Goal: Task Accomplishment & Management: Manage account settings

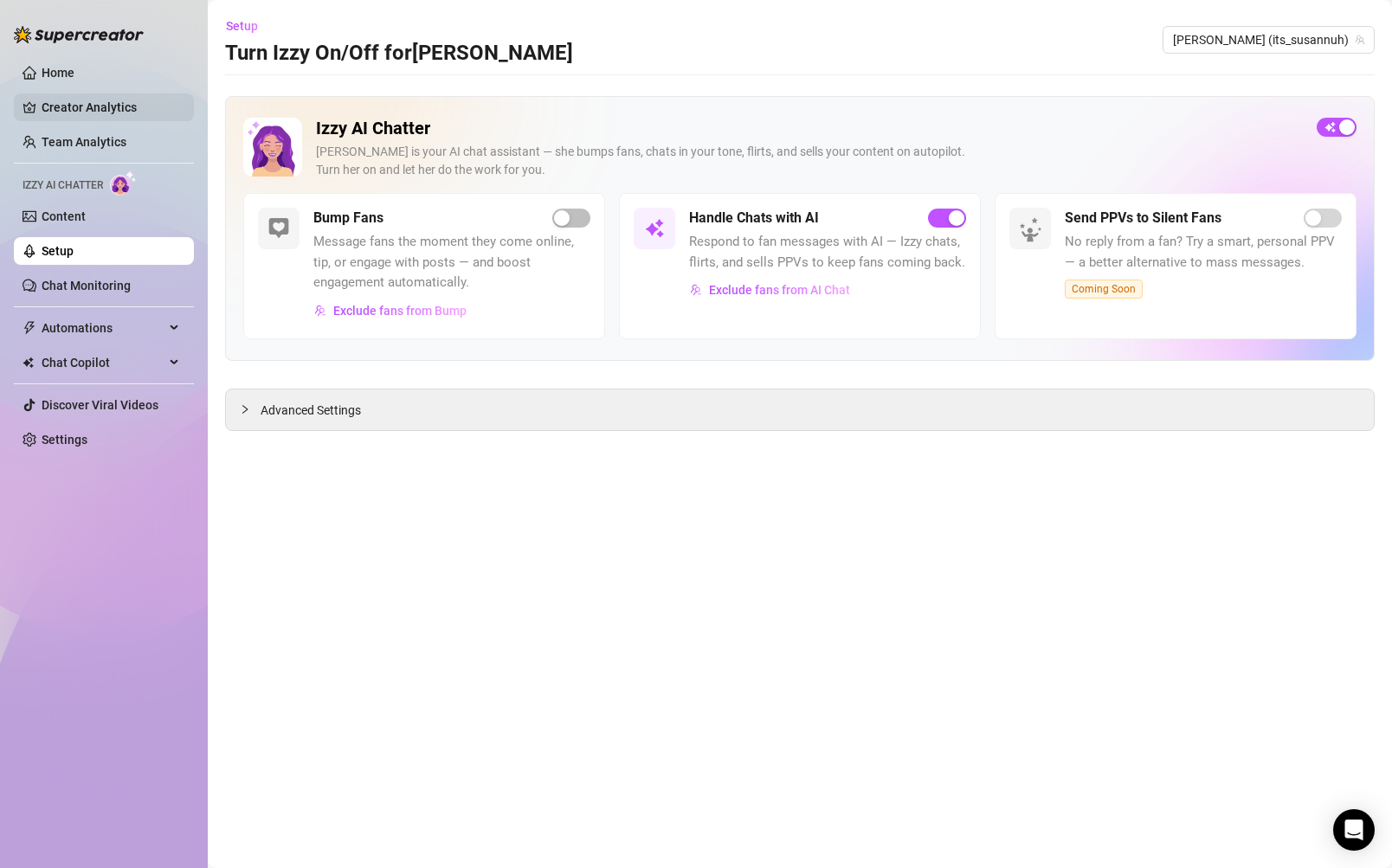
click at [101, 114] on link "Creator Analytics" at bounding box center [111, 107] width 138 height 28
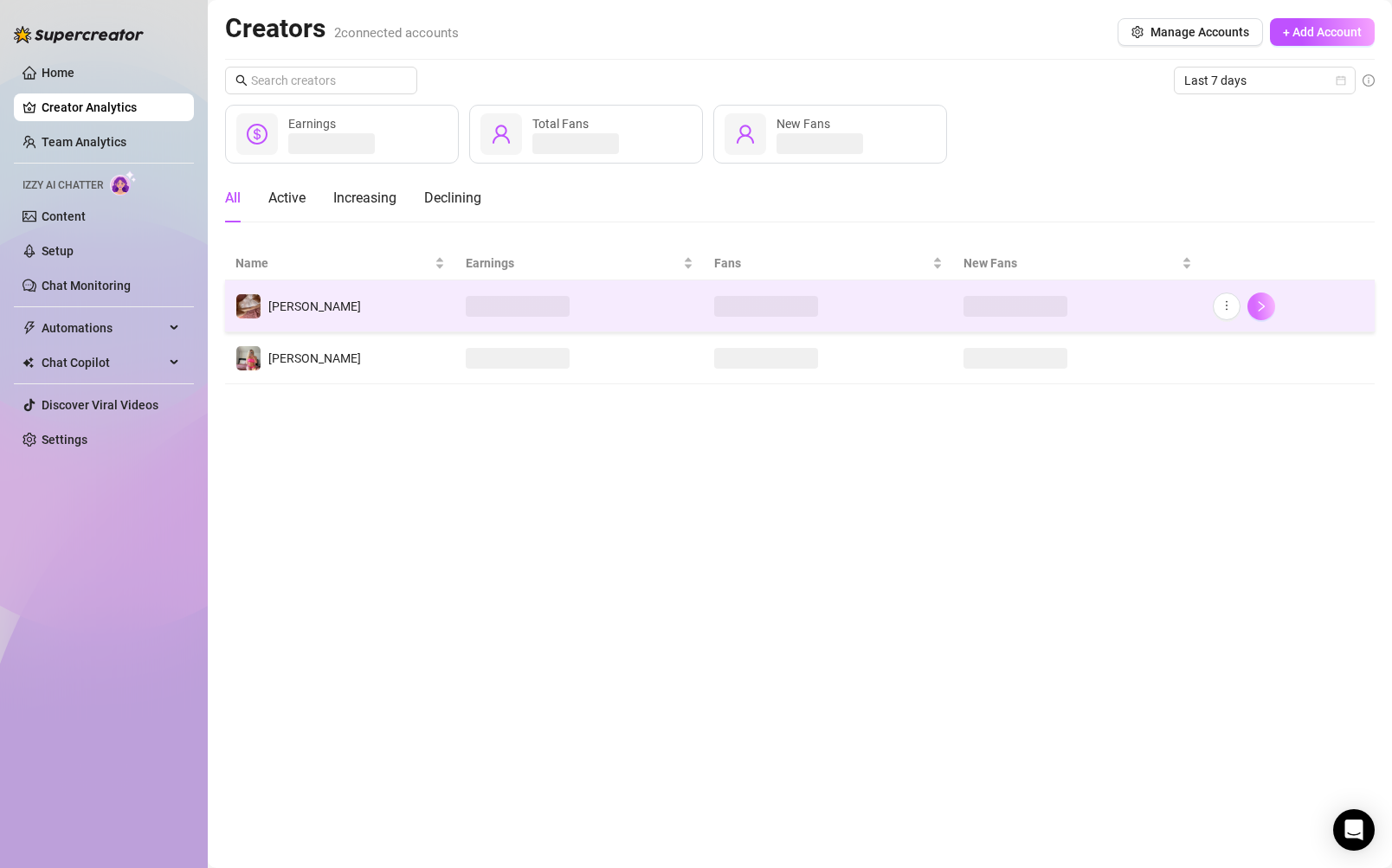
click at [1264, 297] on button "button" at bounding box center [1261, 306] width 28 height 28
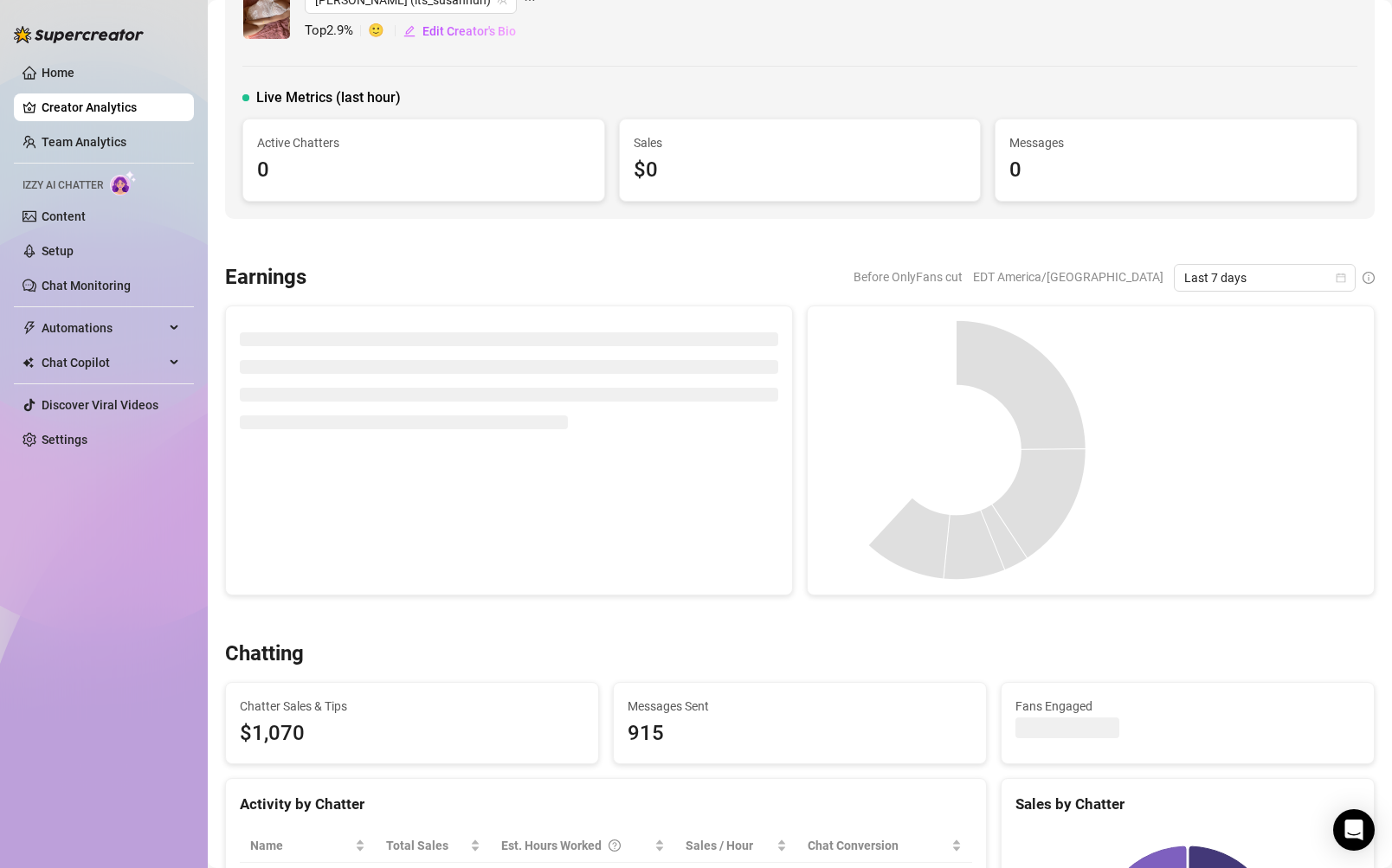
scroll to position [42, 0]
click at [498, 22] on button "Edit Creator's Bio" at bounding box center [460, 32] width 114 height 28
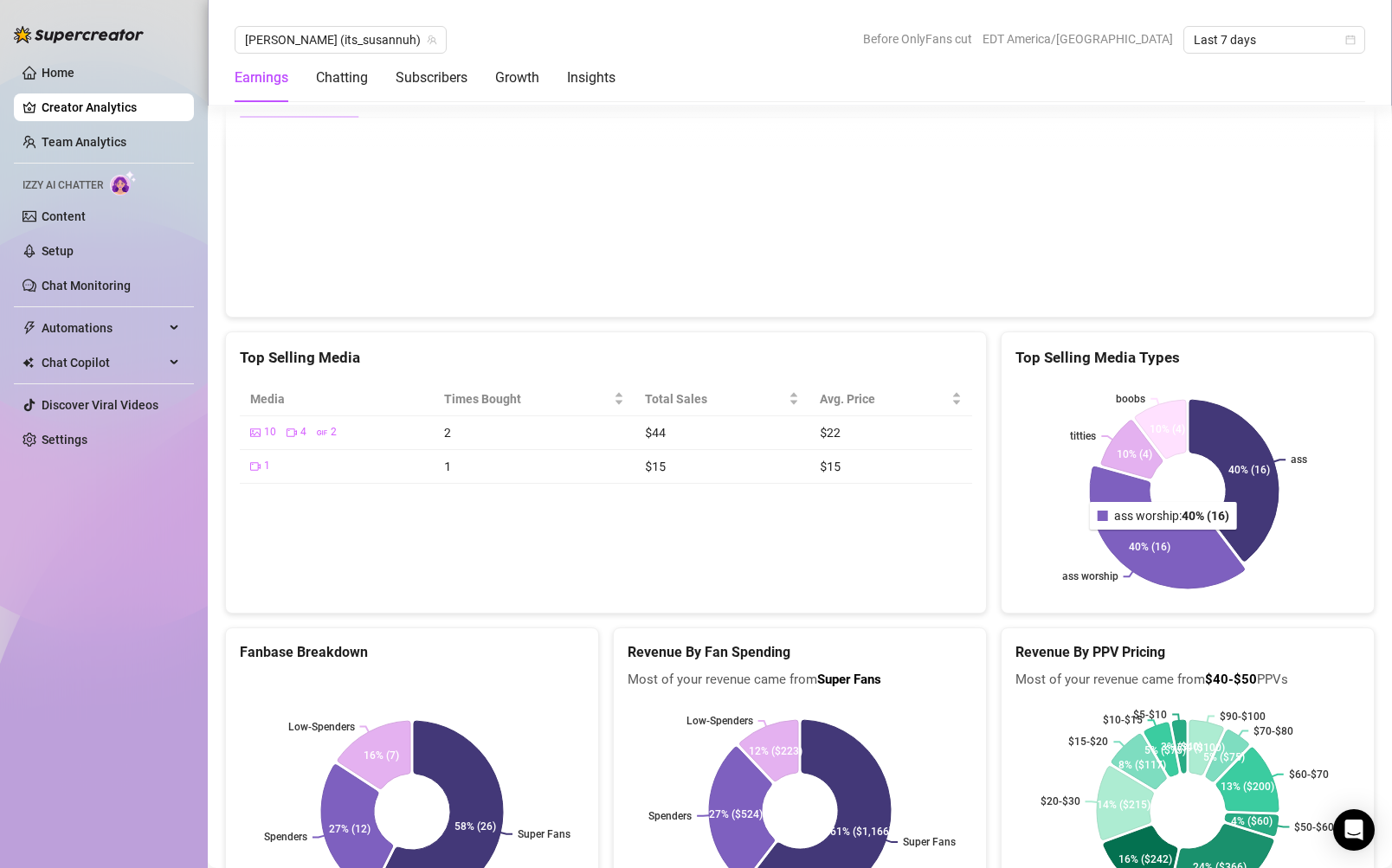
scroll to position [3187, 0]
click at [1250, 35] on span "Last 7 days" at bounding box center [1274, 40] width 161 height 26
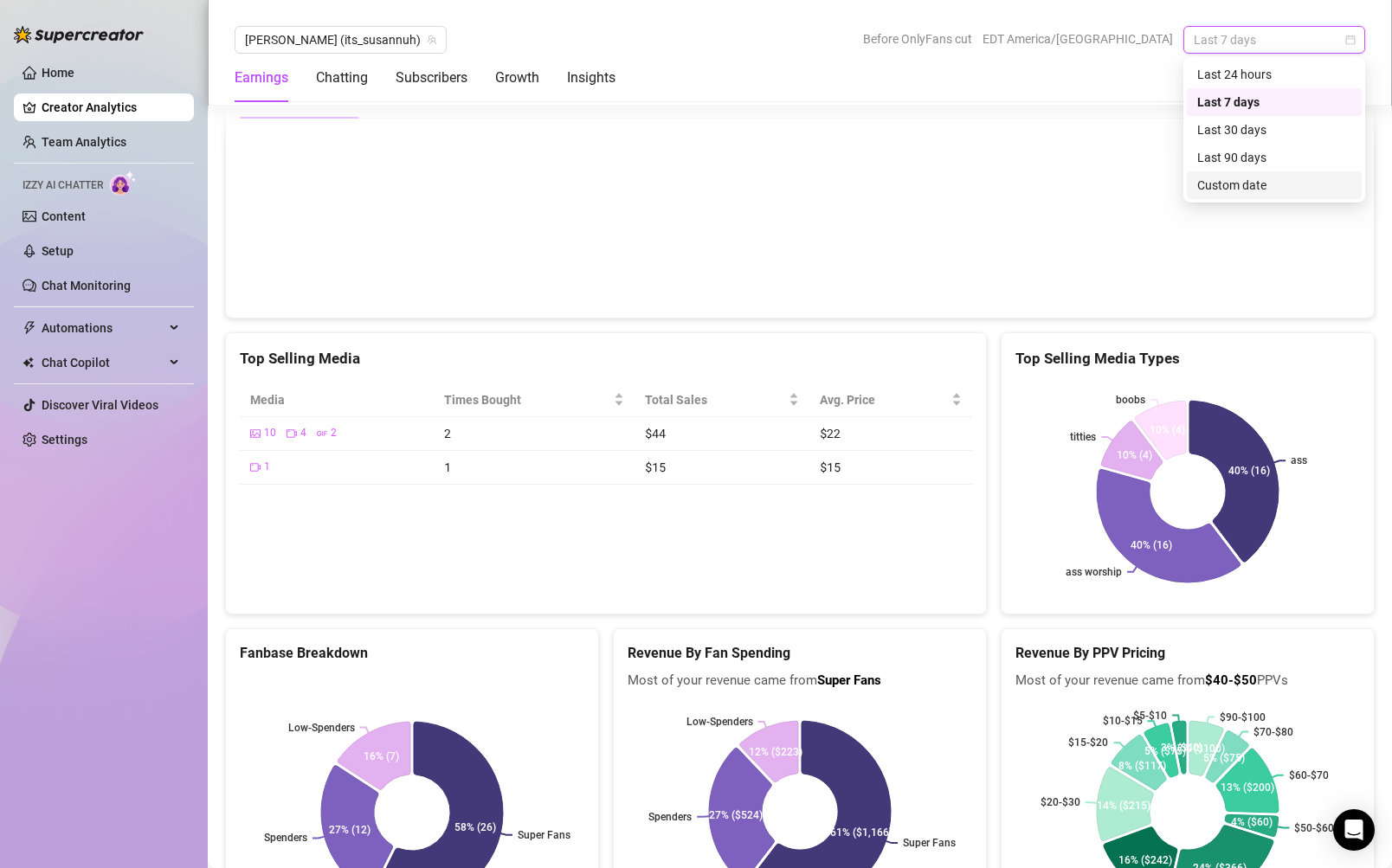
click at [1248, 185] on div "Custom date" at bounding box center [1274, 185] width 154 height 19
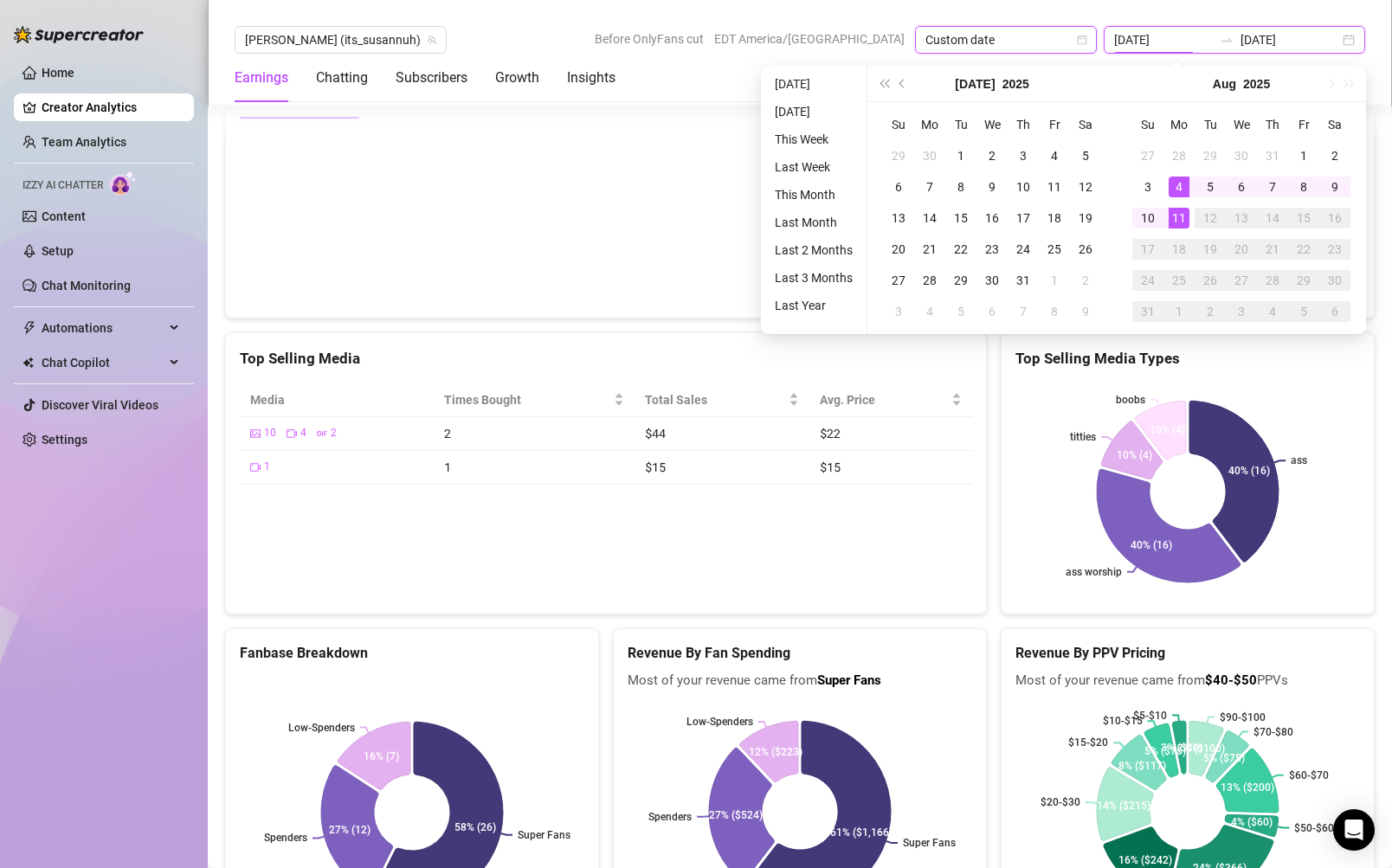
click at [1182, 39] on input "2025-08-04" at bounding box center [1163, 40] width 99 height 19
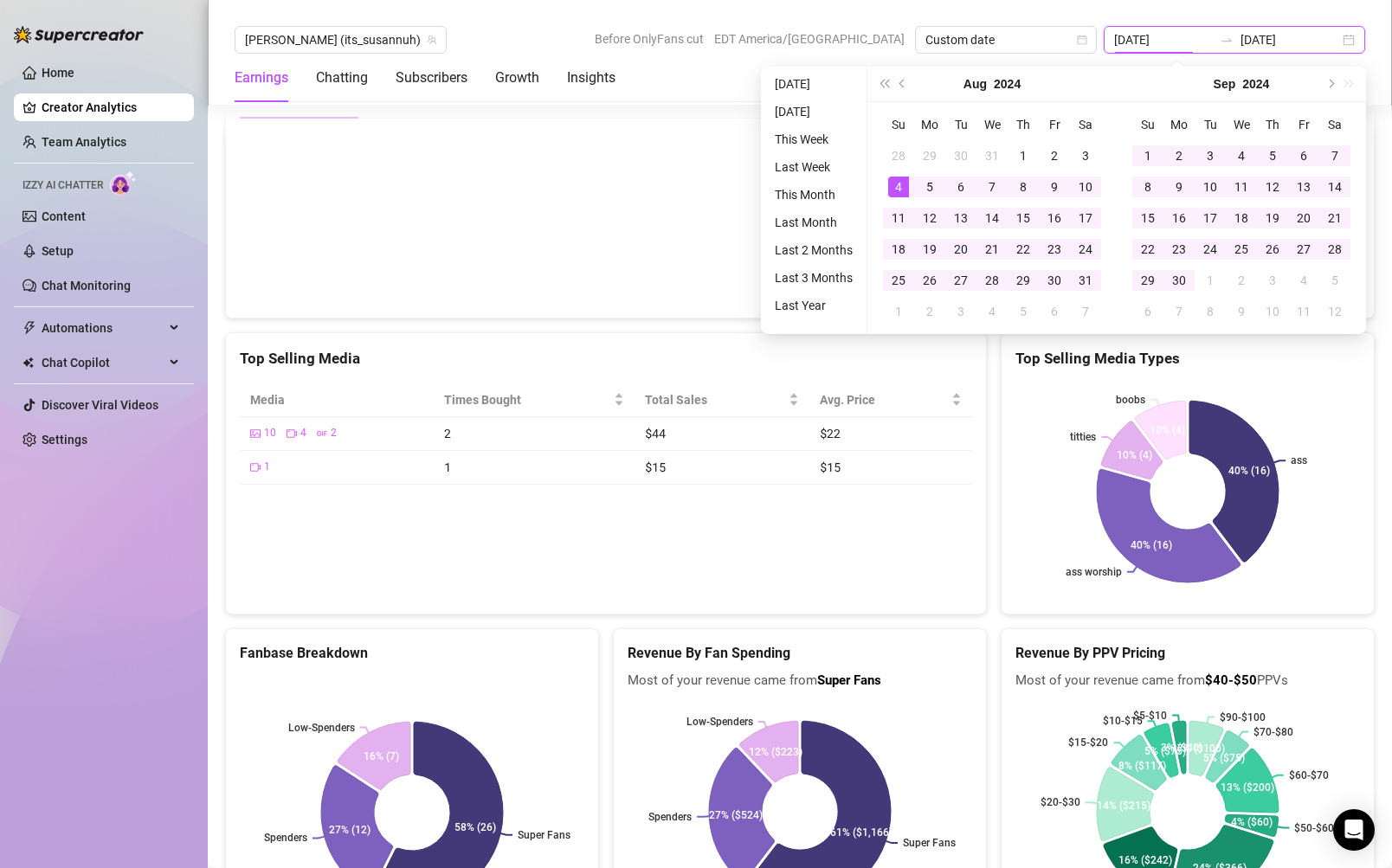
click at [1198, 40] on input "2024-08-04" at bounding box center [1163, 40] width 99 height 19
click at [1213, 39] on input "2024-01-04" at bounding box center [1163, 40] width 99 height 19
type input "2024-01-01"
click at [1298, 16] on div "Susanna (its_susannuh) Before OnlyFans cut EDT America/Detroit Custom date 2024…" at bounding box center [799, 53] width 1185 height 106
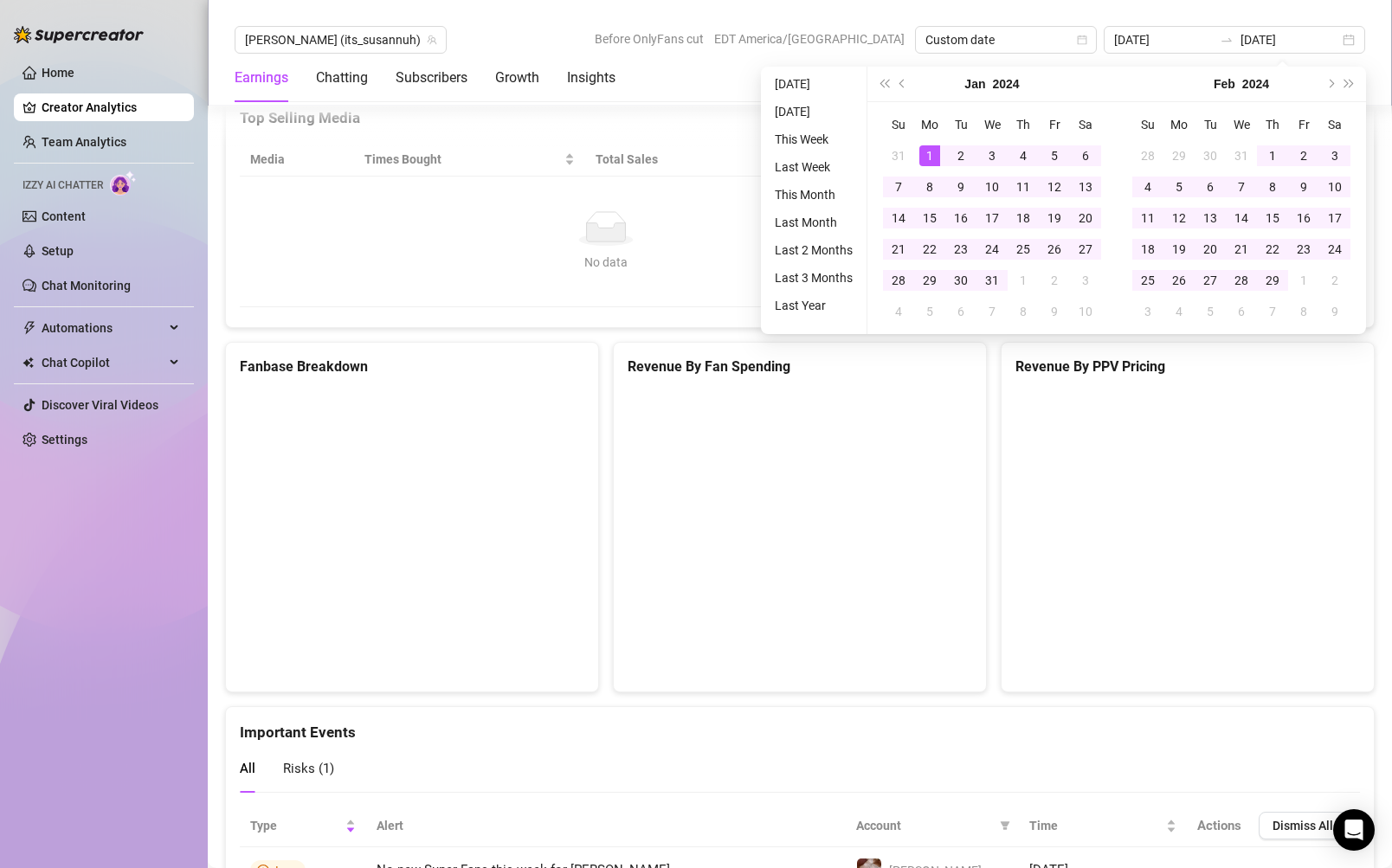
type input "2024-01-01"
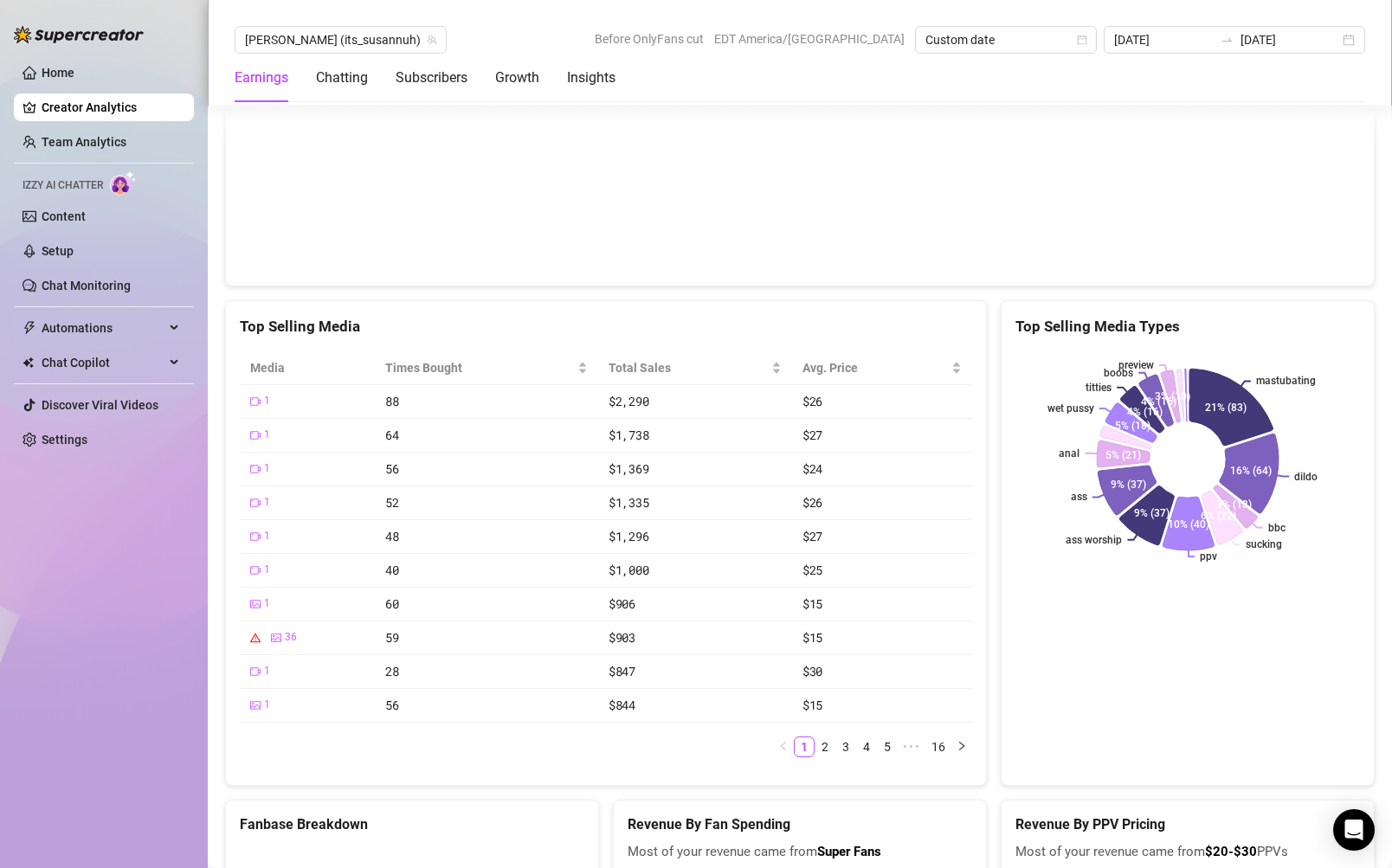
scroll to position [3112, 0]
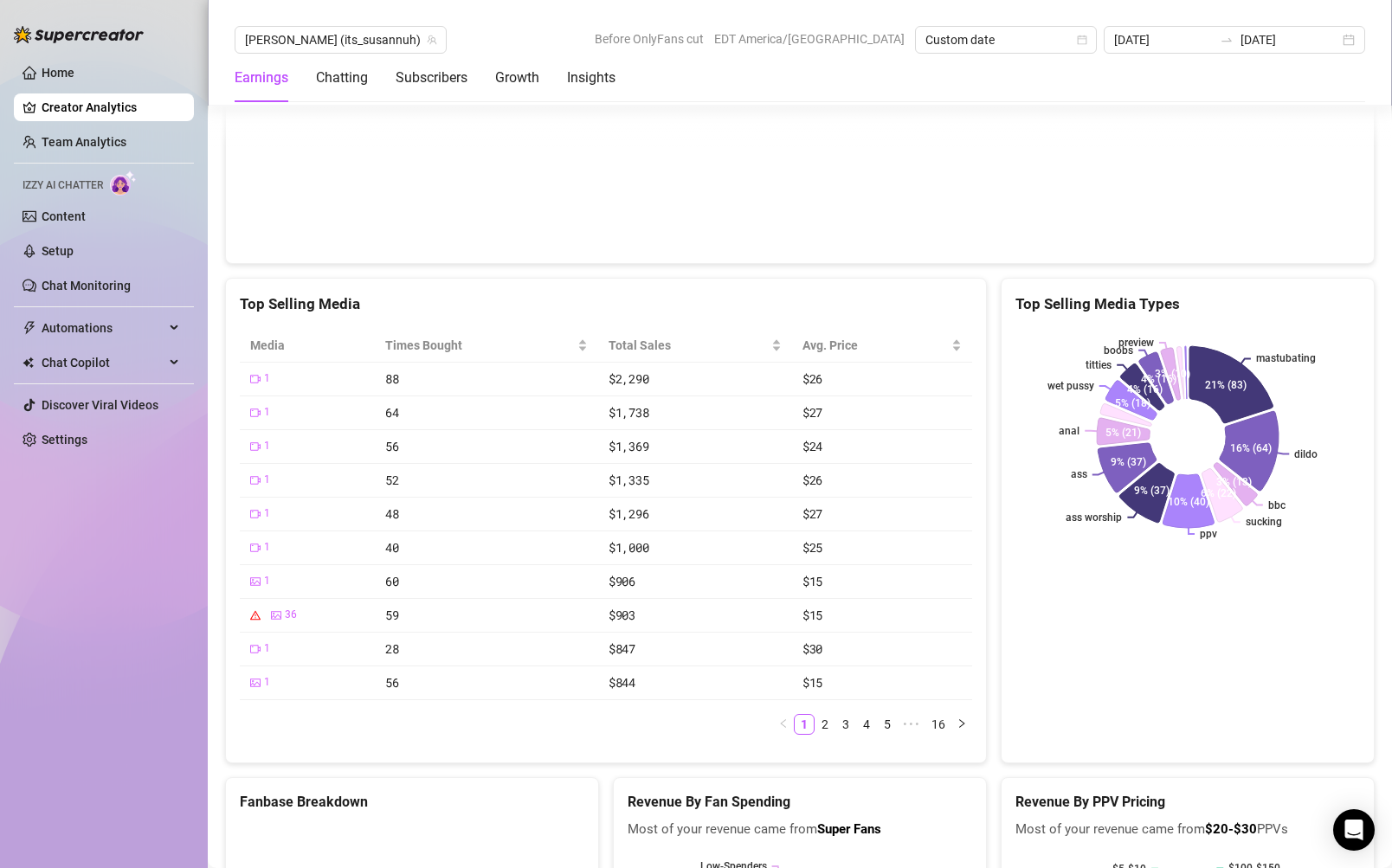
click at [971, 295] on div "Top Selling Media" at bounding box center [606, 303] width 732 height 23
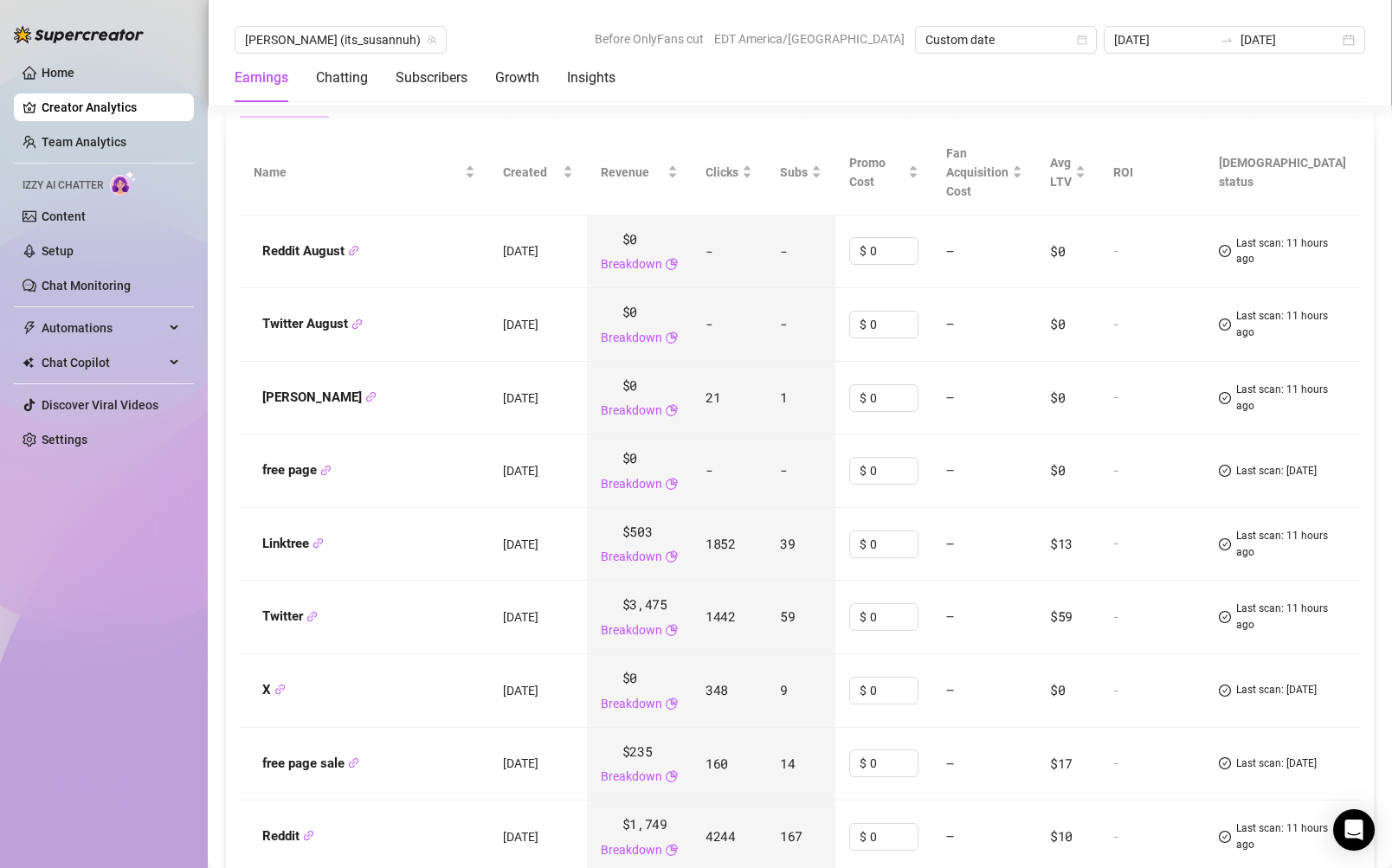
scroll to position [1998, 0]
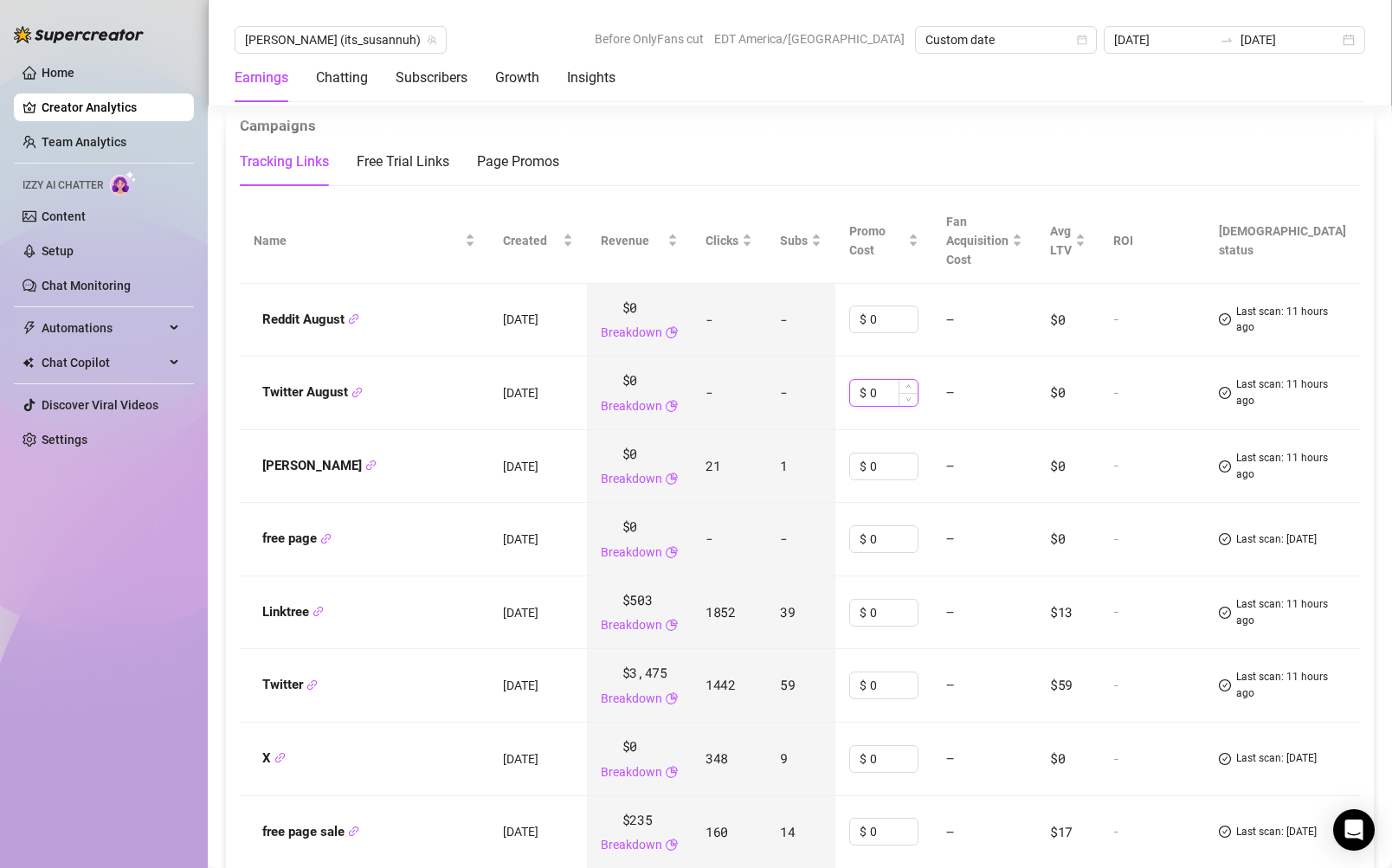
click at [917, 399] on div "0" at bounding box center [894, 393] width 48 height 26
type input "50"
click at [1009, 214] on span "Fan Acquisition Cost" at bounding box center [977, 240] width 63 height 57
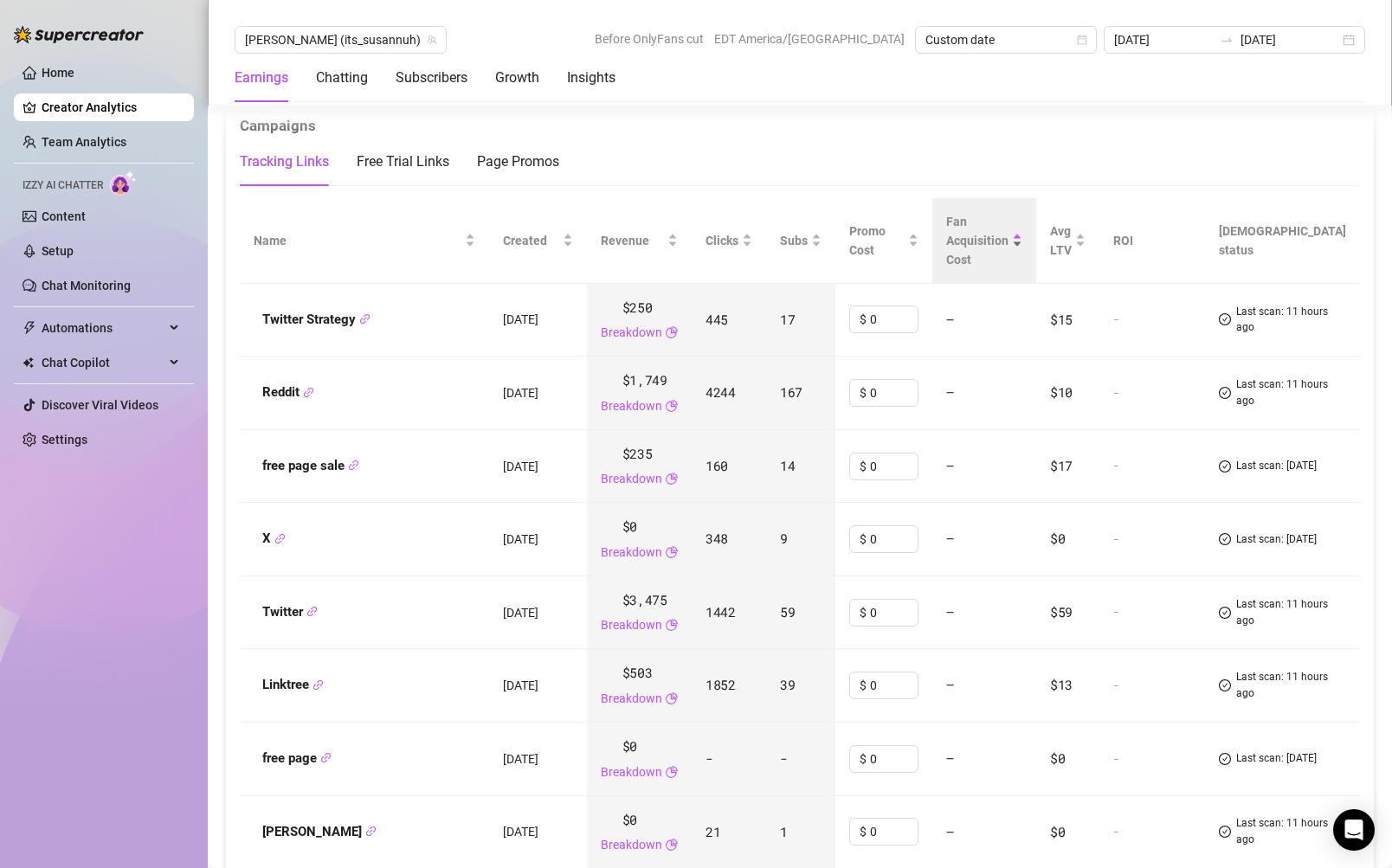
click at [1002, 230] on span "Fan Acquisition Cost" at bounding box center [977, 240] width 63 height 57
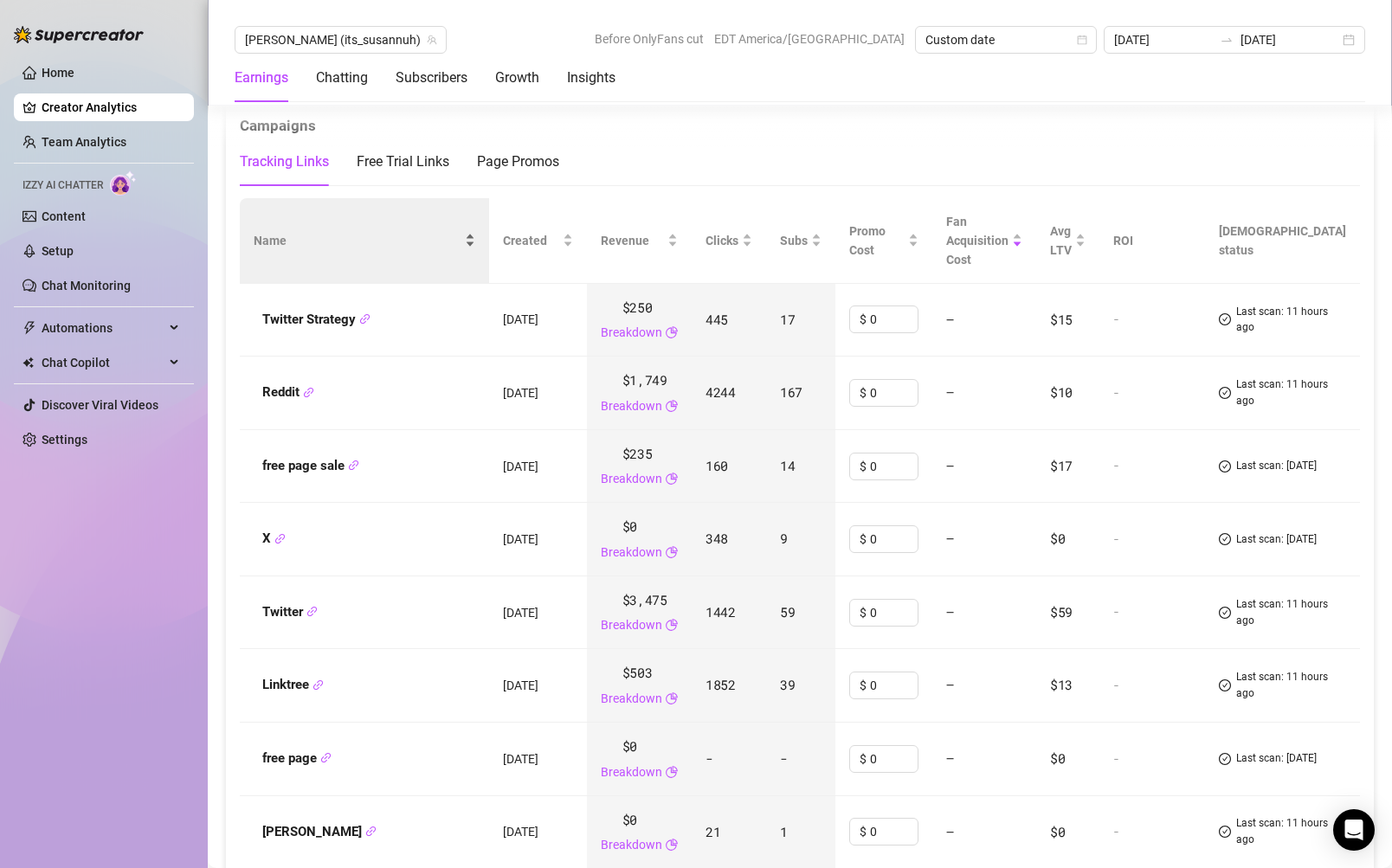
click at [462, 248] on span "Name" at bounding box center [357, 240] width 207 height 19
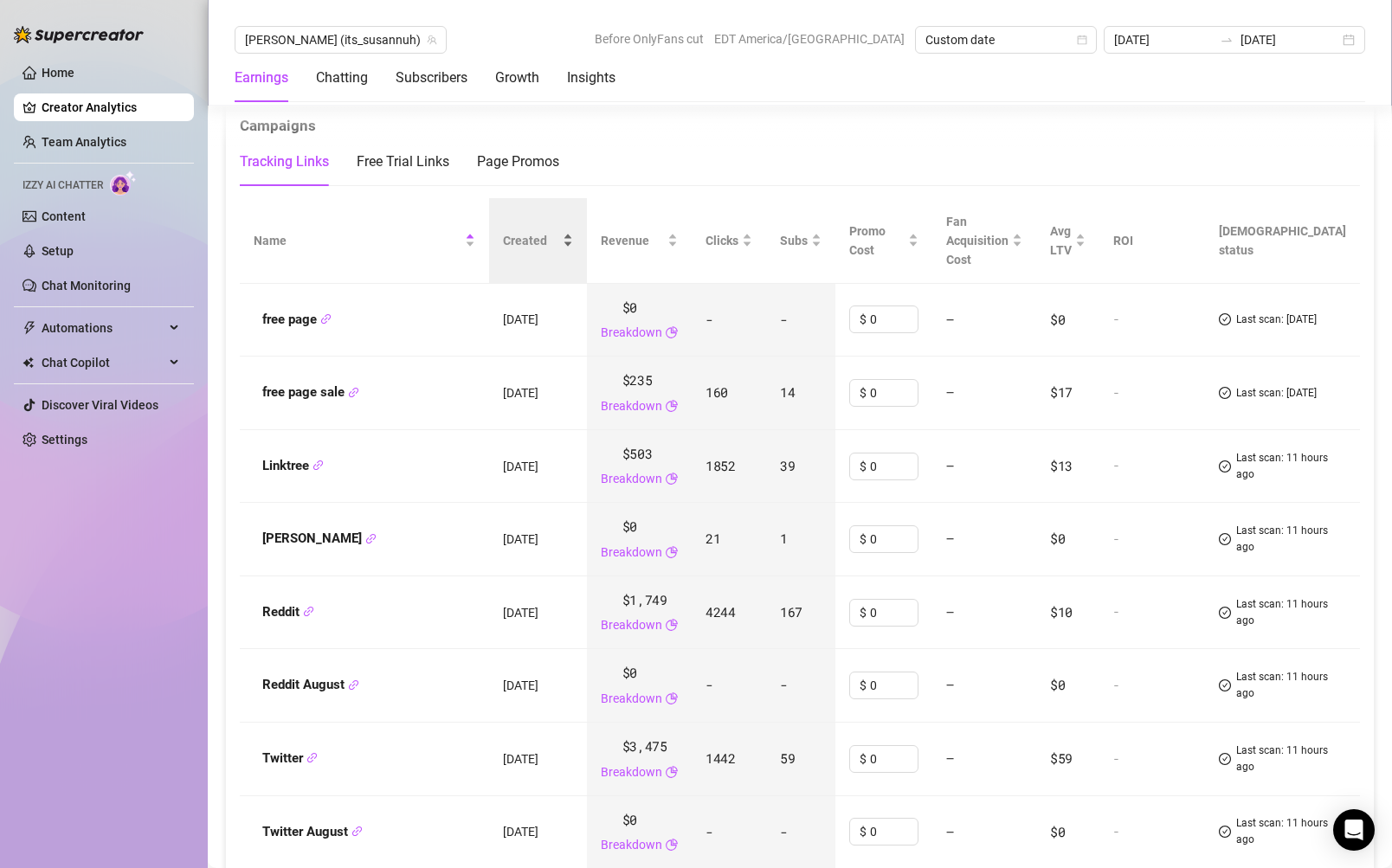
click at [560, 242] on span "Created" at bounding box center [531, 240] width 56 height 19
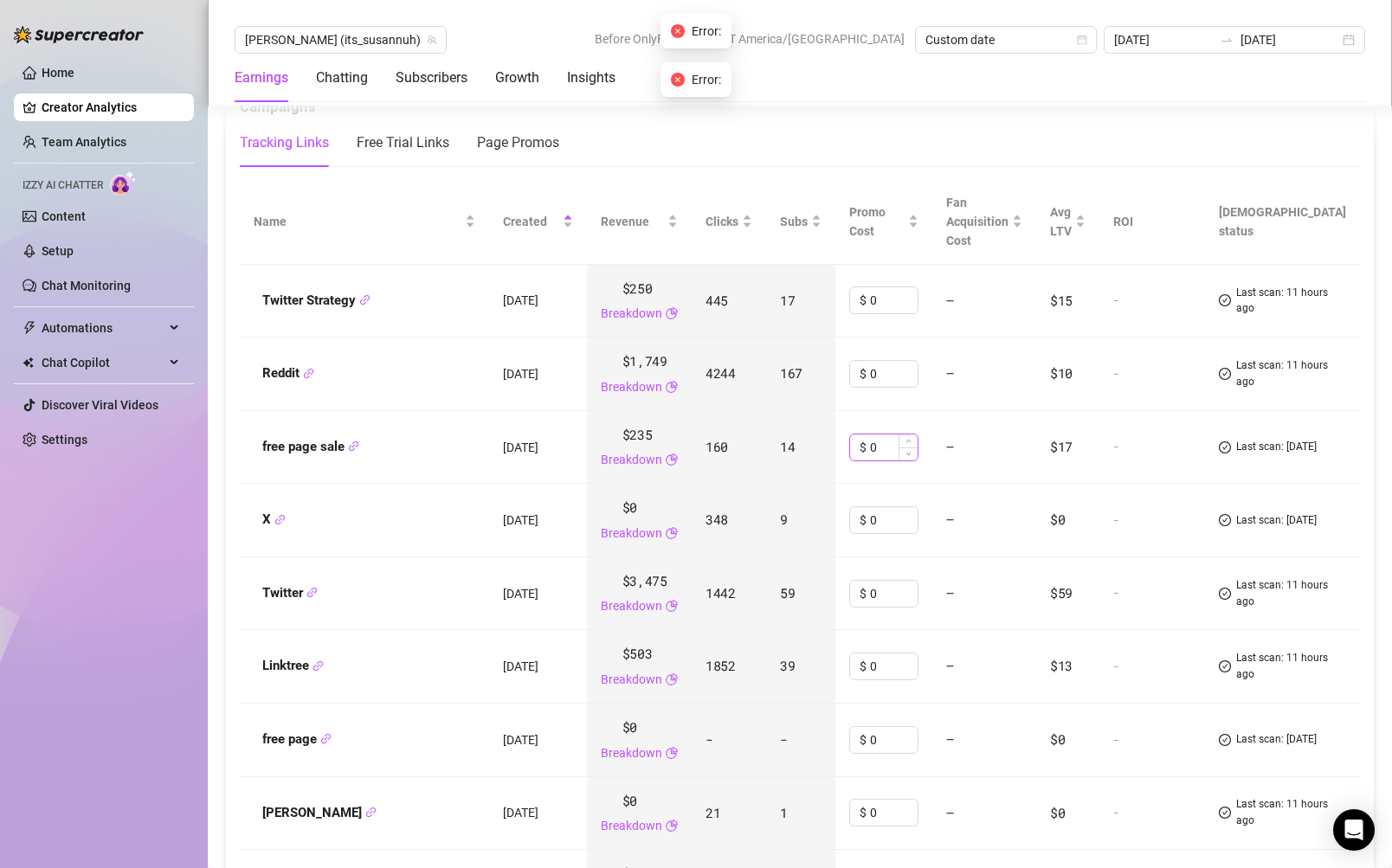
scroll to position [2015, 0]
click at [560, 231] on span "Created" at bounding box center [531, 223] width 56 height 19
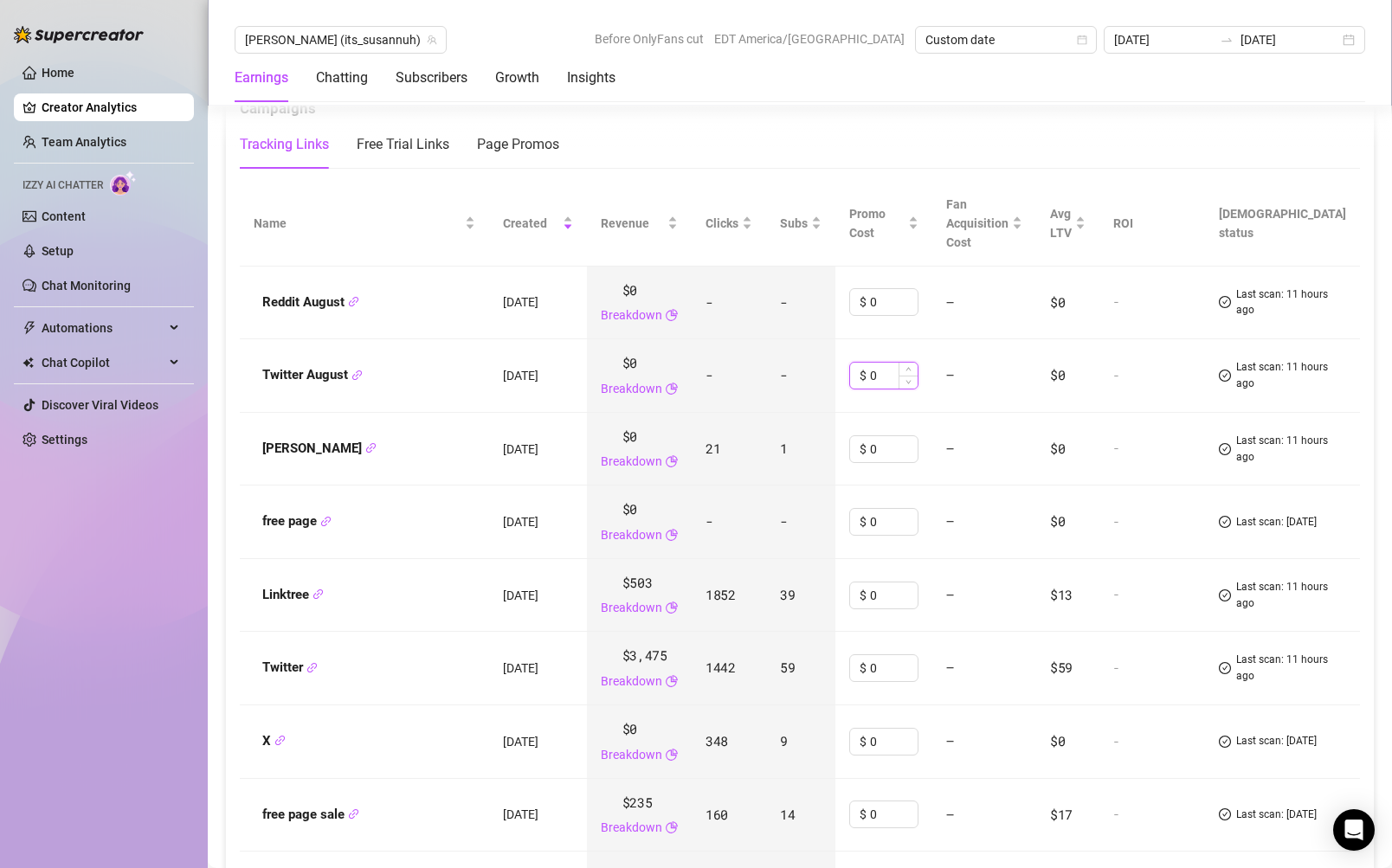
click at [917, 376] on input "0" at bounding box center [894, 375] width 48 height 26
type input "50"
click at [1038, 140] on div "Tracking Links Free Trial Links Page Promos" at bounding box center [799, 145] width 1120 height 49
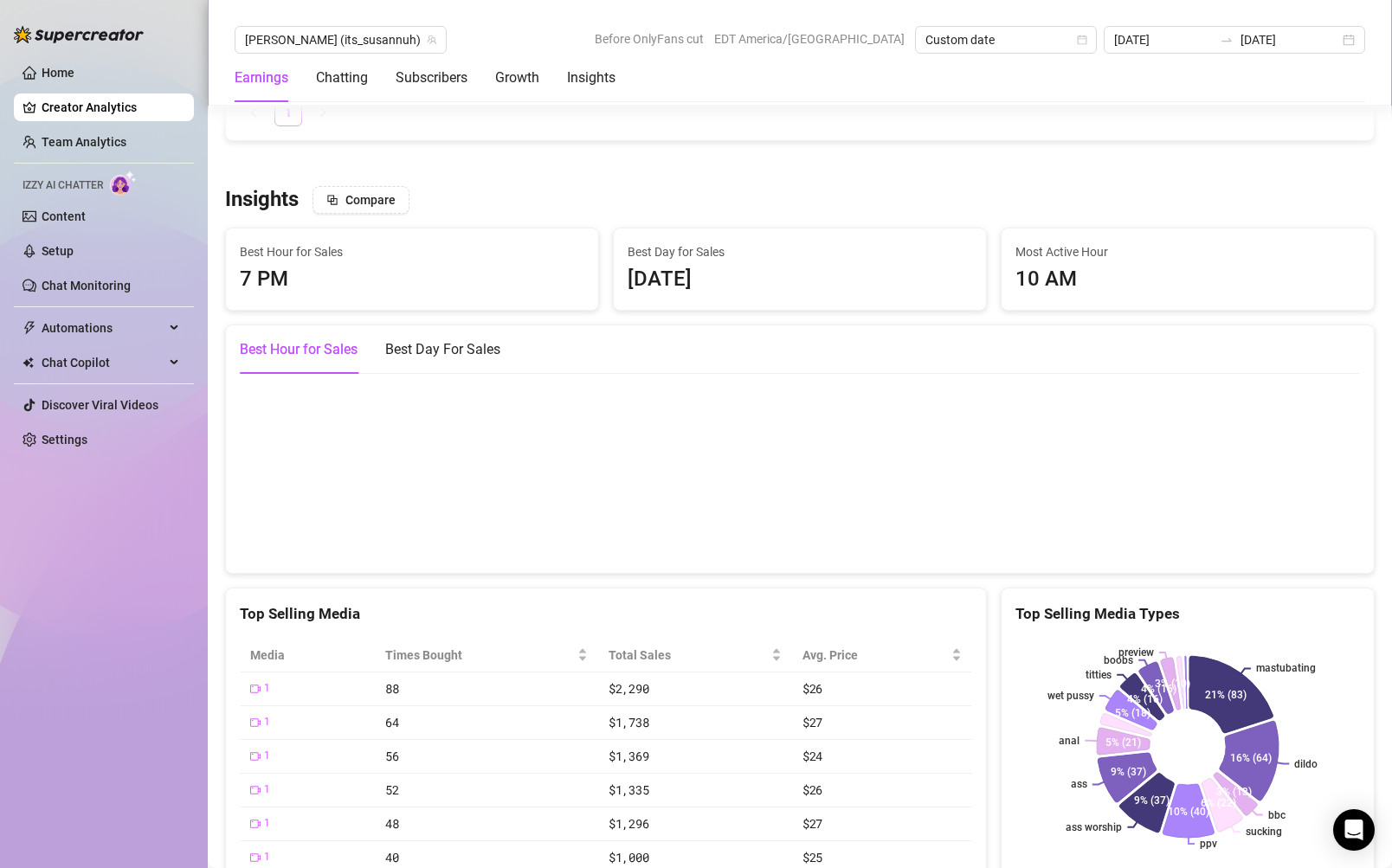
scroll to position [2875, 0]
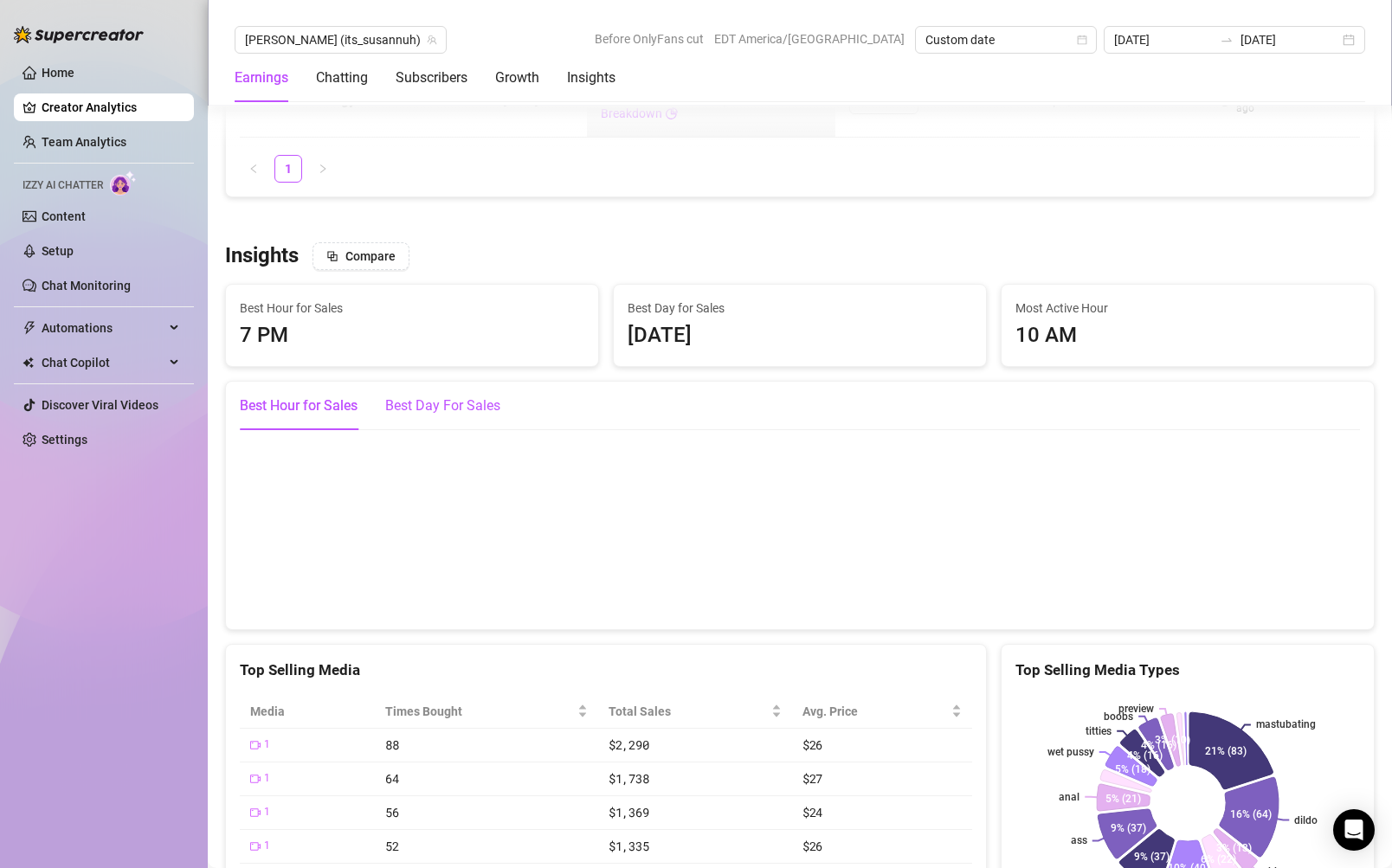
click at [467, 403] on div "Best Day For Sales" at bounding box center [442, 405] width 115 height 21
click at [343, 402] on div "Best Hour for Sales" at bounding box center [299, 405] width 118 height 21
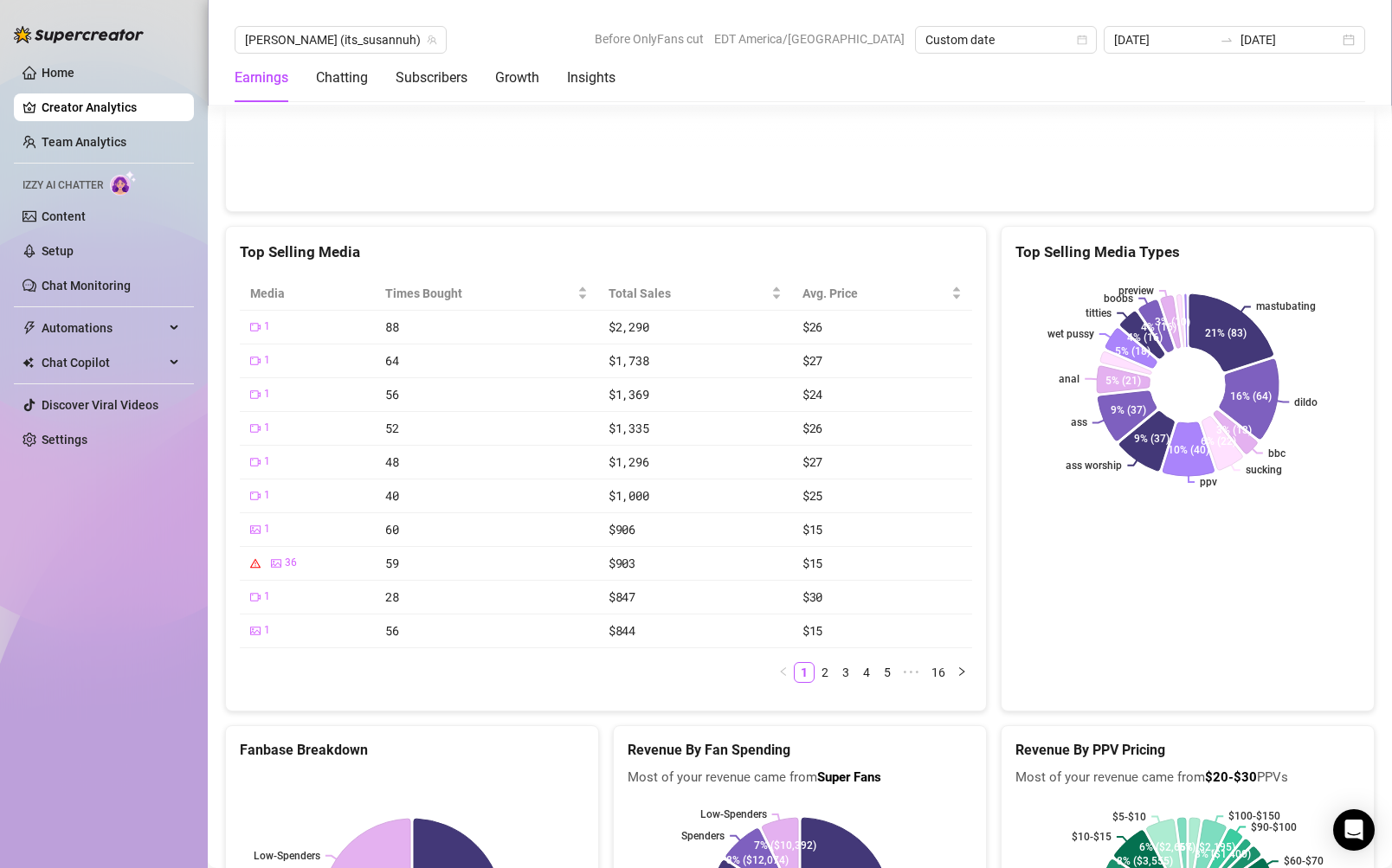
scroll to position [3283, 0]
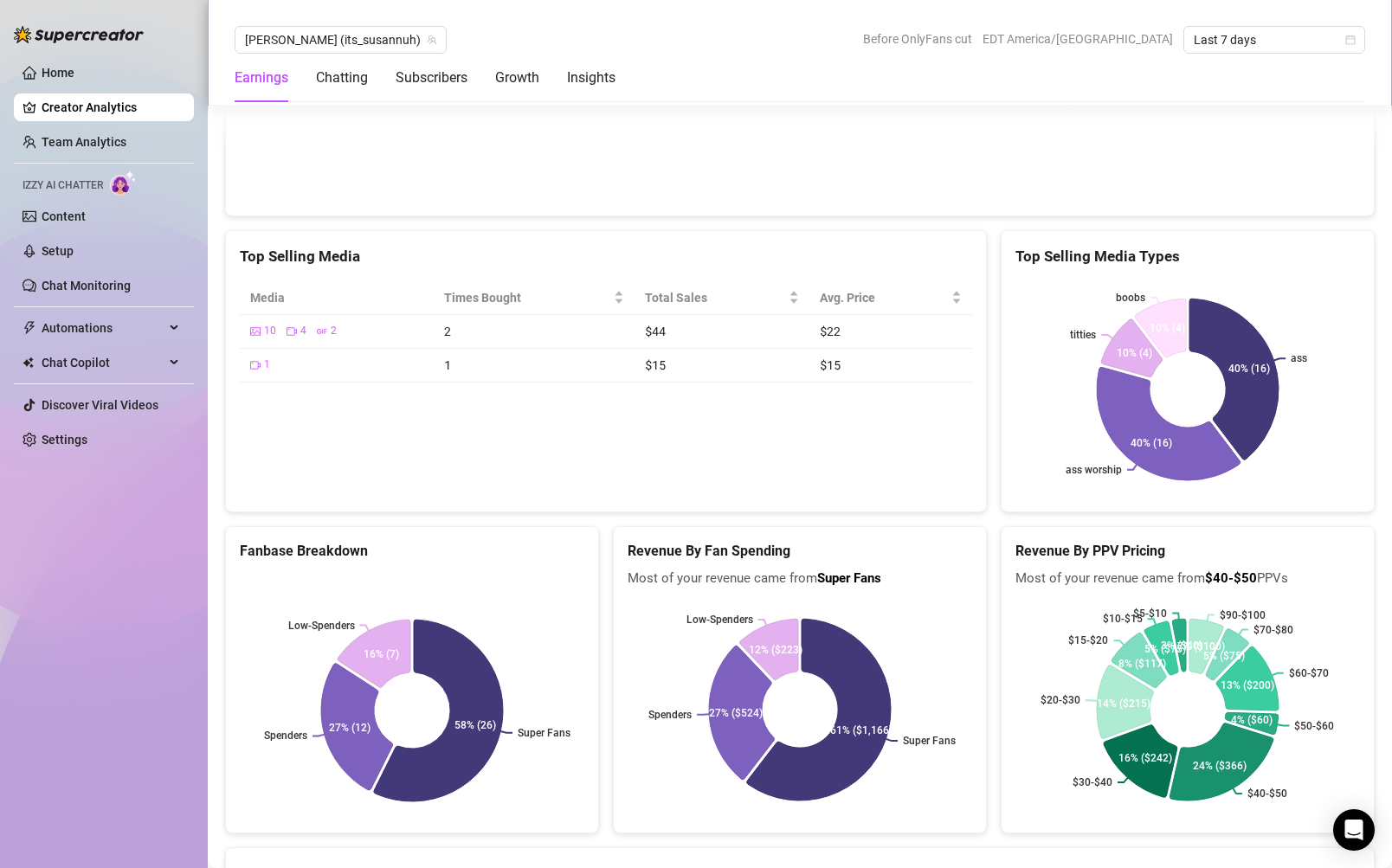
scroll to position [3287, 0]
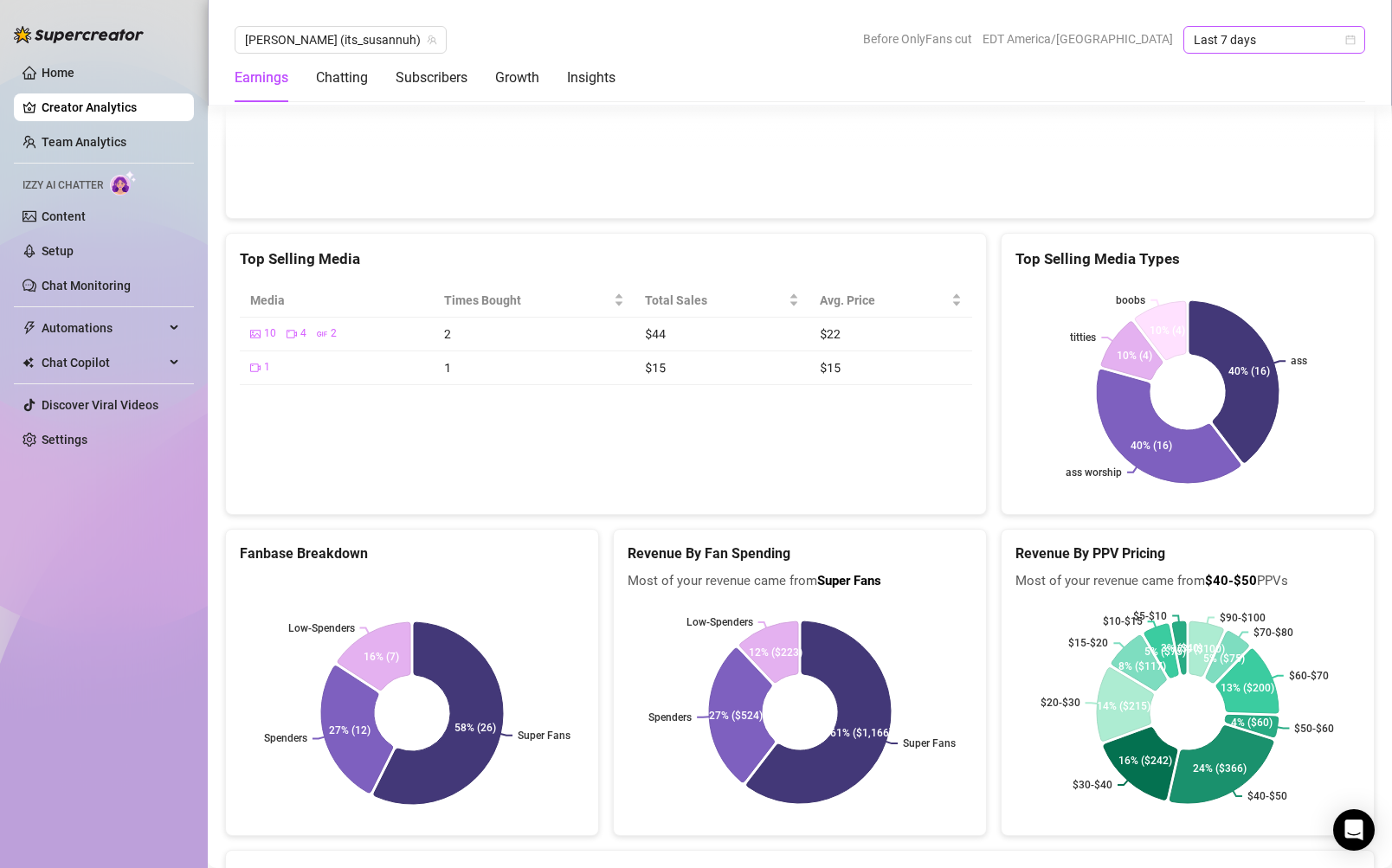
click at [1354, 37] on icon "calendar" at bounding box center [1351, 41] width 9 height 9
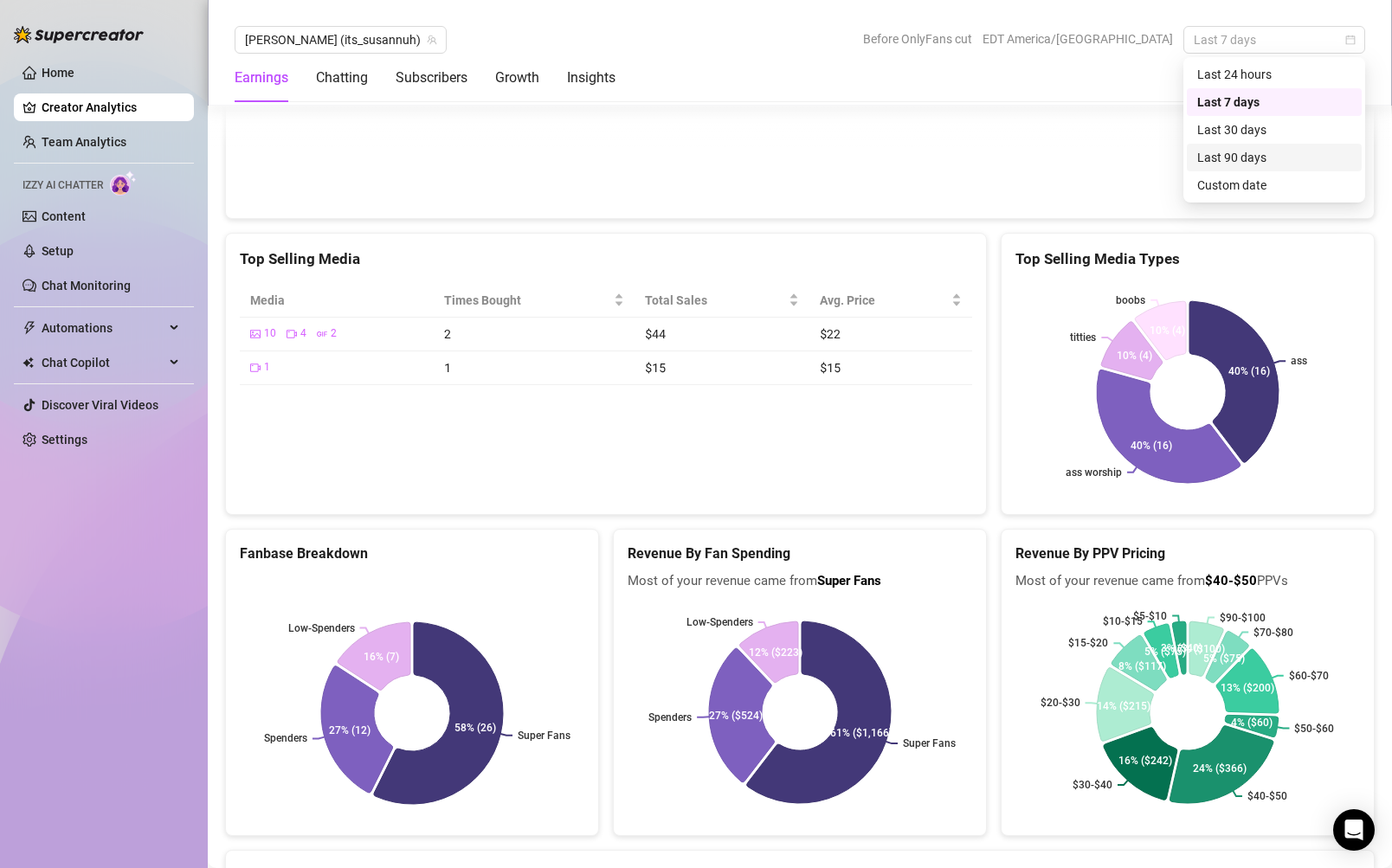
click at [1280, 156] on div "Last 90 days" at bounding box center [1274, 158] width 154 height 19
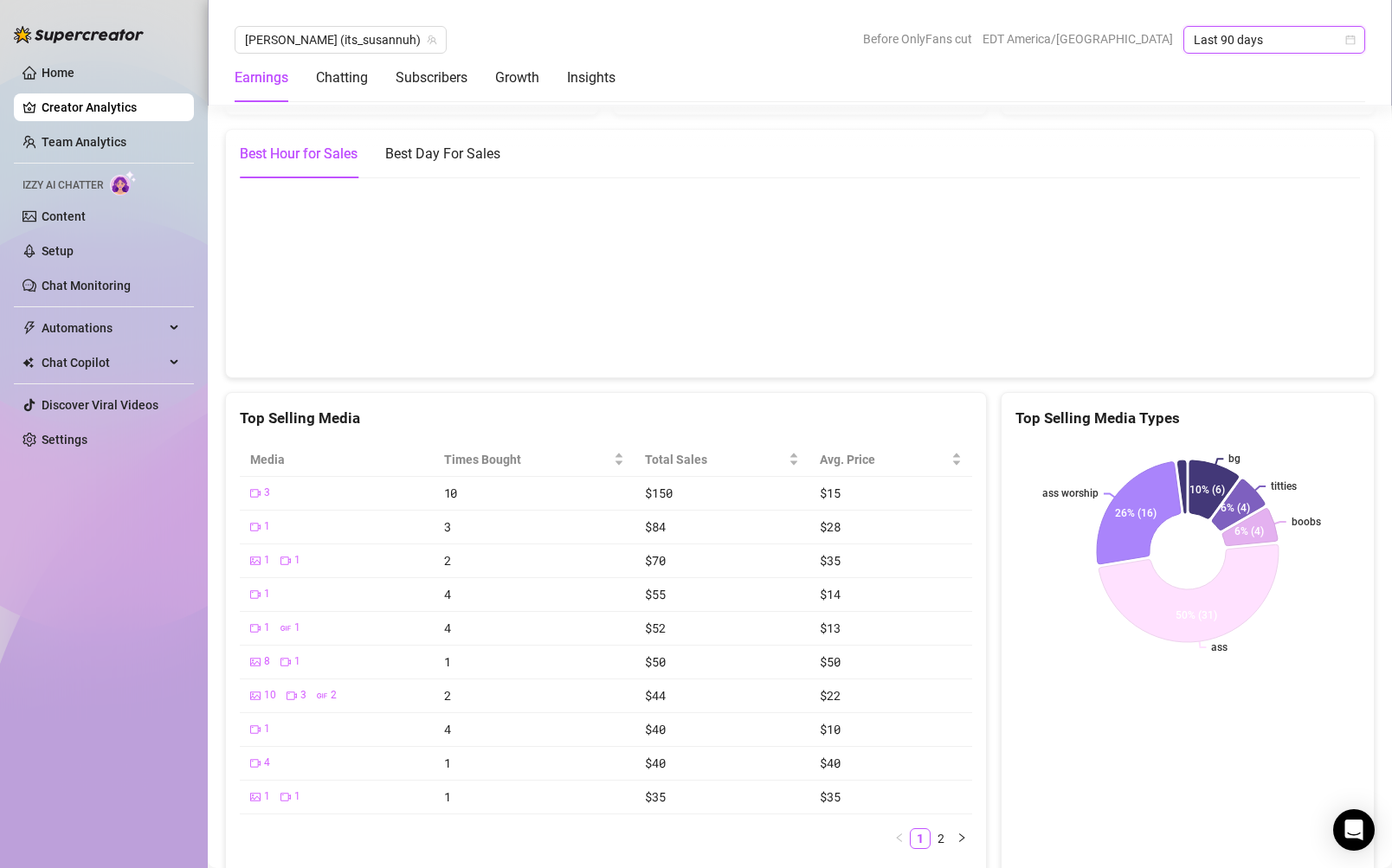
scroll to position [3288, 0]
